Goal: Browse casually

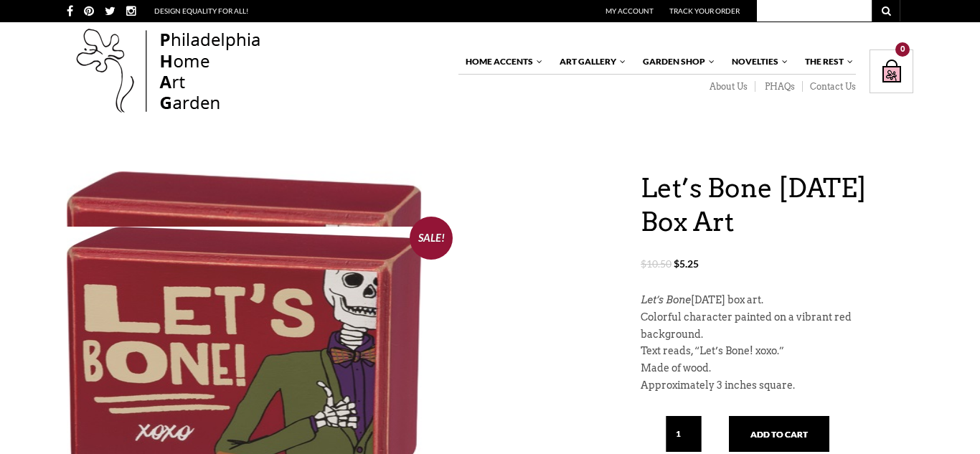
click at [695, 283] on p "$ 10.50 Original price was: $10.50. $ 5.25 Current price is: $5.25." at bounding box center [777, 269] width 273 height 47
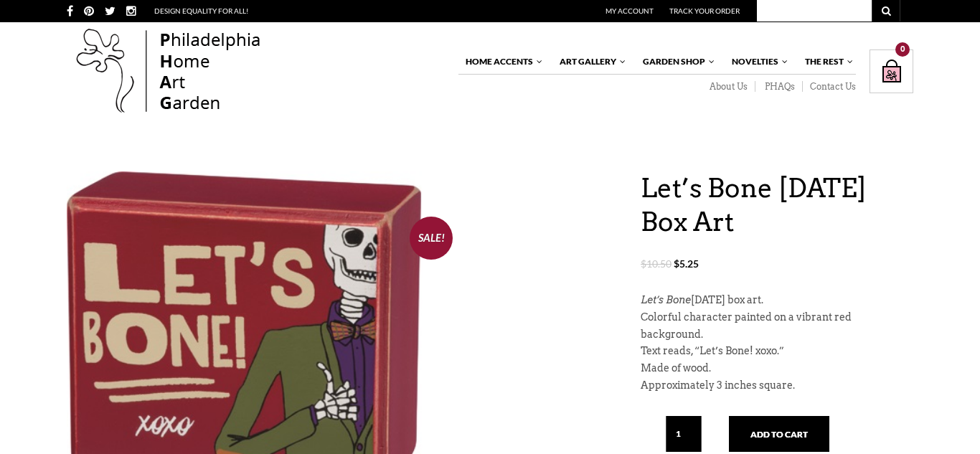
click at [169, 88] on img at bounding box center [169, 72] width 204 height 92
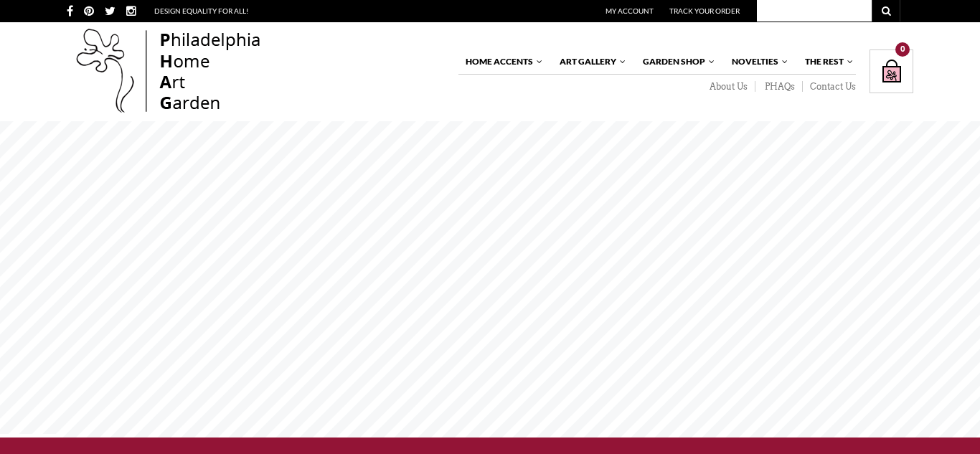
scroll to position [397, 0]
